Goal: Task Accomplishment & Management: Complete application form

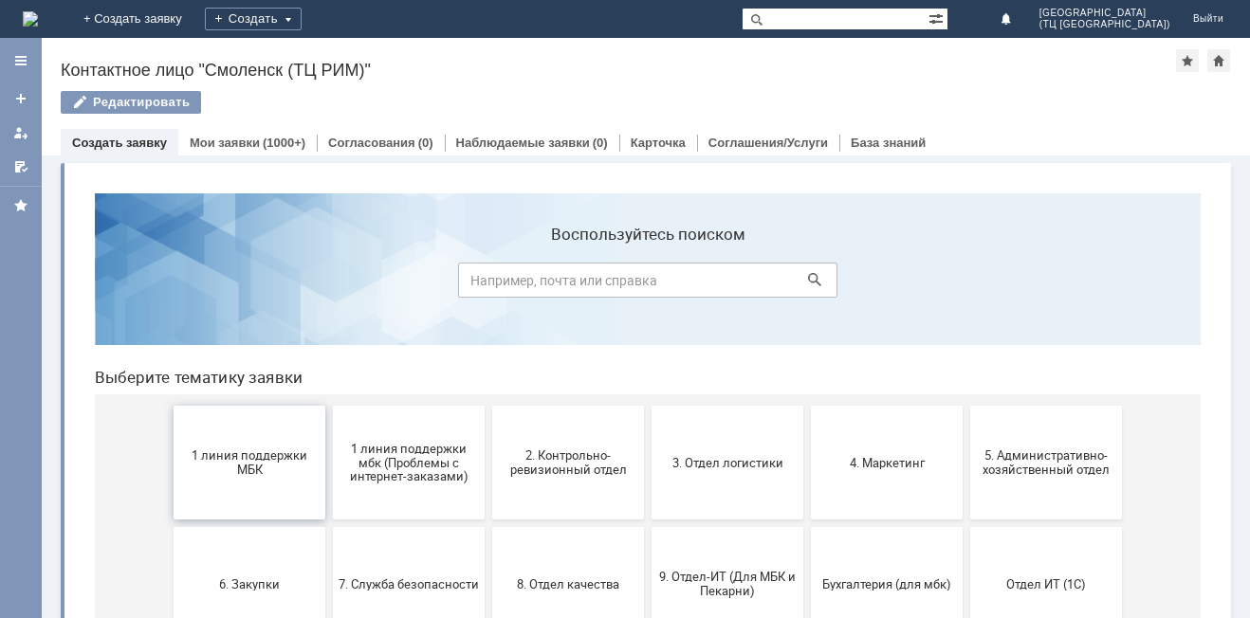
click at [247, 470] on span "1 линия поддержки МБК" at bounding box center [249, 462] width 140 height 28
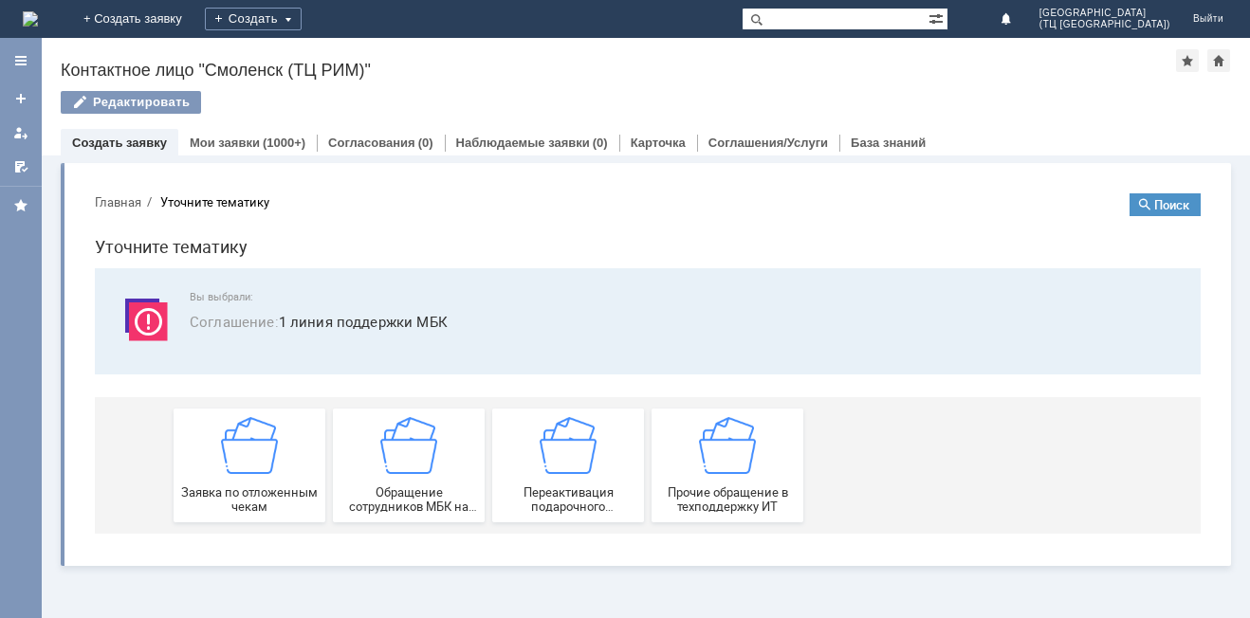
click at [247, 470] on img at bounding box center [249, 445] width 57 height 57
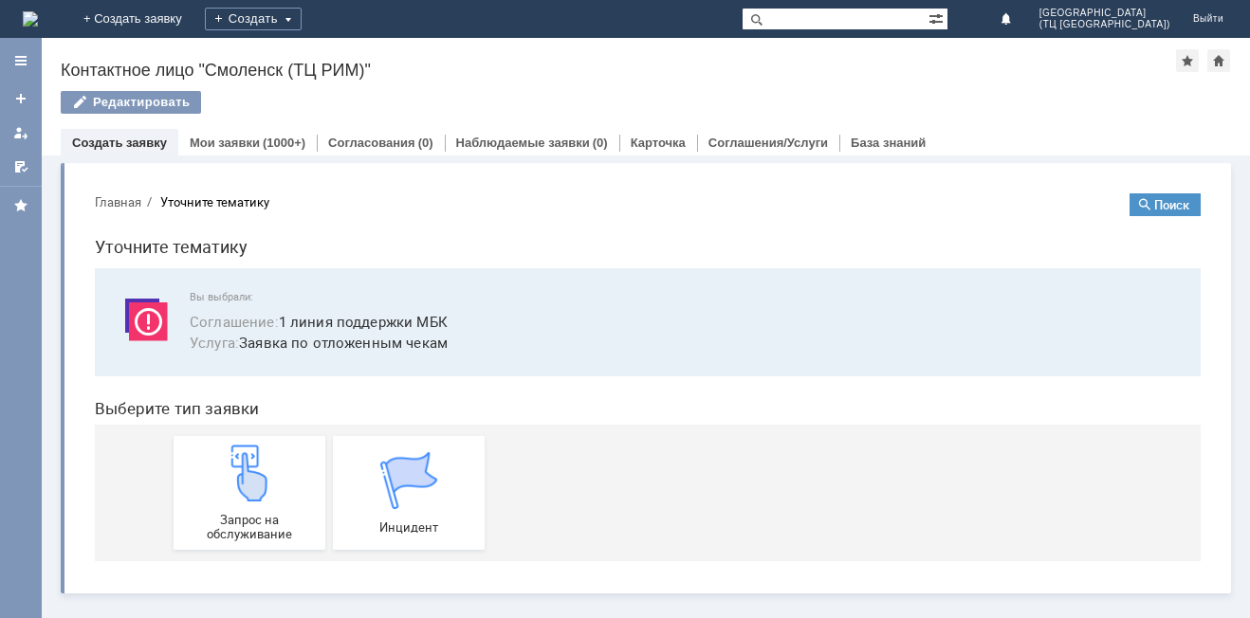
click at [247, 470] on img at bounding box center [249, 473] width 57 height 57
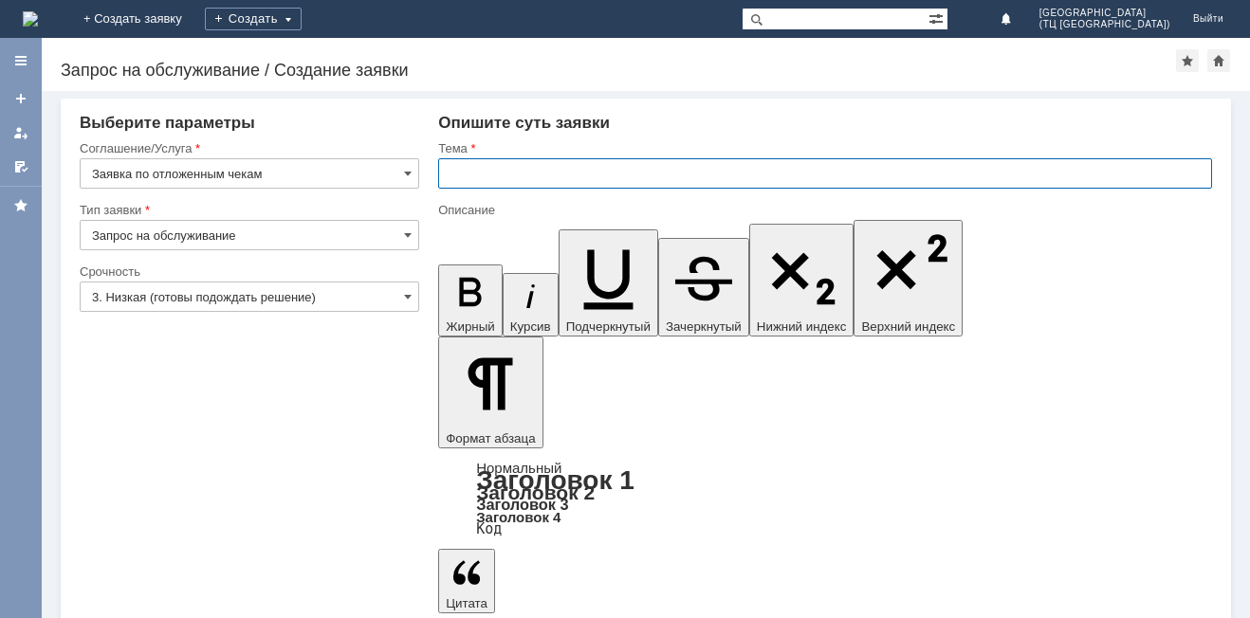
click at [451, 176] on input "text" at bounding box center [825, 173] width 774 height 30
type input "отложенный чек от [DATE]"
